Goal: Check status: Check status

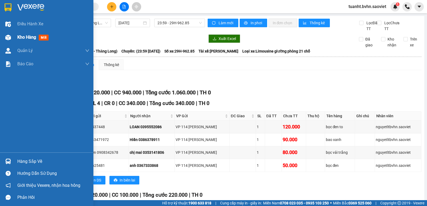
click at [10, 38] on img at bounding box center [8, 38] width 6 height 6
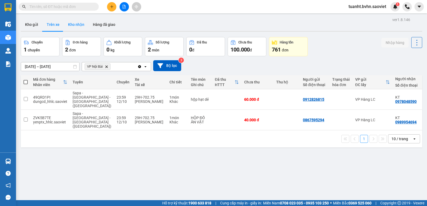
click at [81, 27] on button "Kho nhận" at bounding box center [76, 24] width 25 height 13
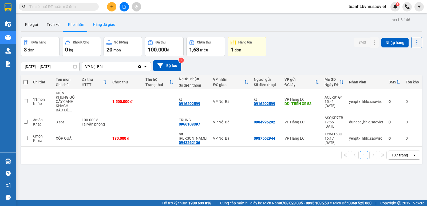
click at [100, 24] on button "Hàng đã giao" at bounding box center [104, 24] width 31 height 13
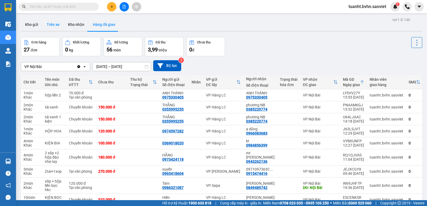
click at [55, 24] on button "Trên xe" at bounding box center [52, 24] width 21 height 13
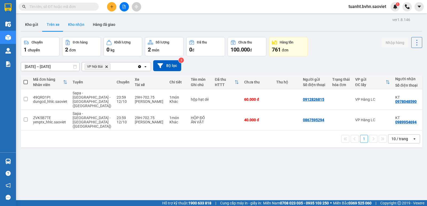
click at [71, 25] on button "Kho nhận" at bounding box center [76, 24] width 25 height 13
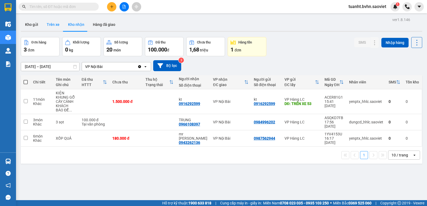
click at [56, 25] on button "Trên xe" at bounding box center [52, 24] width 21 height 13
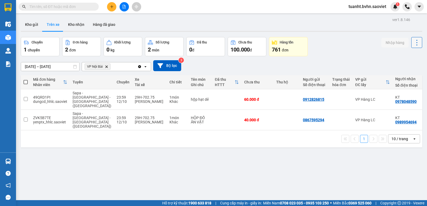
click at [413, 44] on icon at bounding box center [416, 42] width 7 height 7
click at [405, 58] on span "Làm mới" at bounding box center [405, 56] width 15 height 5
click at [413, 43] on icon at bounding box center [416, 42] width 7 height 7
click at [404, 58] on span "Làm mới" at bounding box center [405, 56] width 15 height 5
click at [69, 25] on button "Kho nhận" at bounding box center [76, 24] width 25 height 13
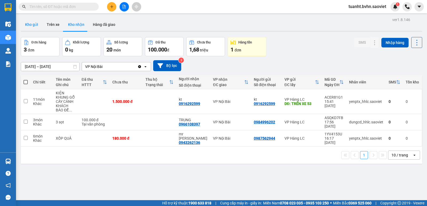
click at [30, 25] on button "Kho gửi" at bounding box center [32, 24] width 22 height 13
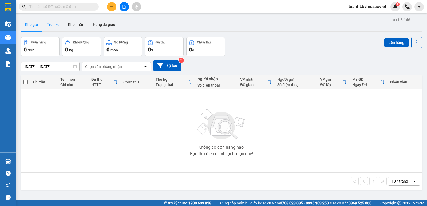
click at [52, 22] on button "Trên xe" at bounding box center [52, 24] width 21 height 13
